Goal: Obtain resource: Obtain resource

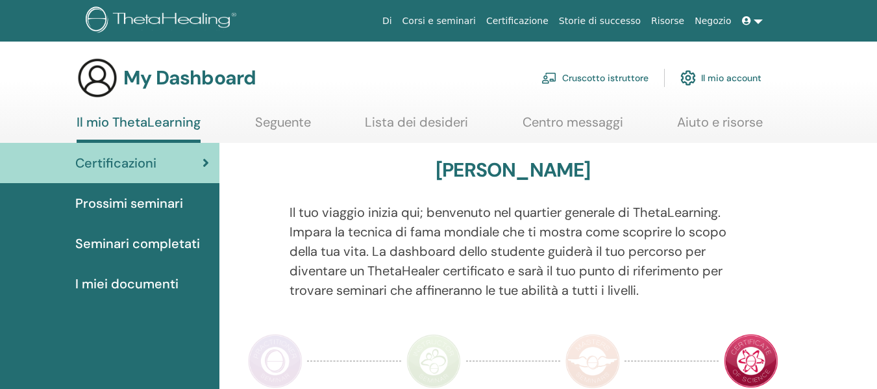
click at [613, 82] on link "Cruscotto istruttore" at bounding box center [594, 78] width 107 height 29
click at [596, 78] on link "Cruscotto istruttore" at bounding box center [594, 78] width 107 height 29
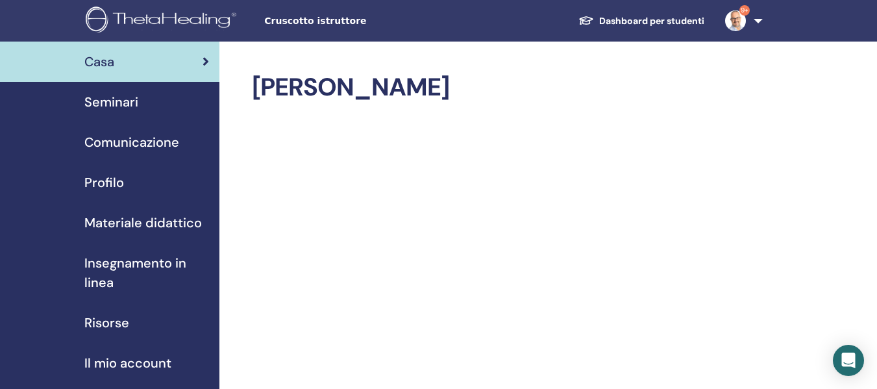
click at [151, 217] on span "Materiale didattico" at bounding box center [142, 222] width 117 height 19
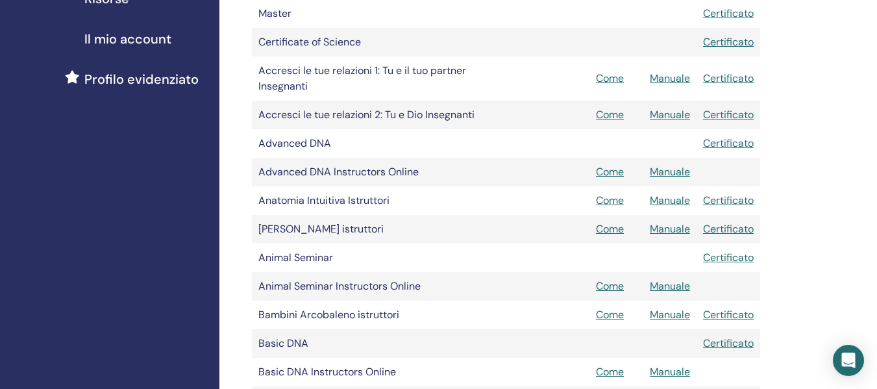
scroll to position [325, 0]
click at [671, 116] on link "Manuale" at bounding box center [670, 114] width 40 height 14
